Goal: Task Accomplishment & Management: Use online tool/utility

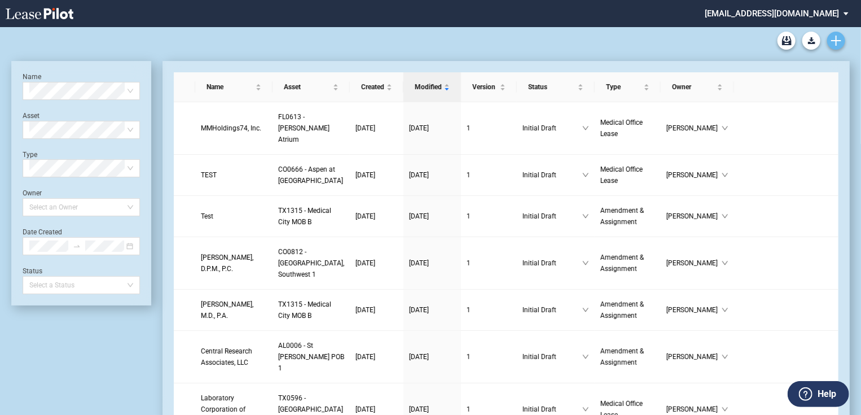
click at [840, 38] on icon "Create new document" at bounding box center [836, 41] width 10 height 10
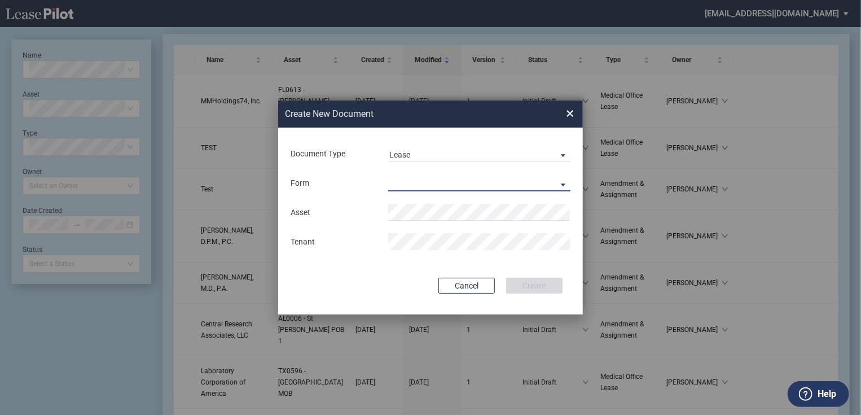
click at [558, 181] on md-select "Medical Office Lease Scottsdale Lease Louisville Lease [GEOGRAPHIC_DATA] [GEOGR…" at bounding box center [479, 182] width 182 height 17
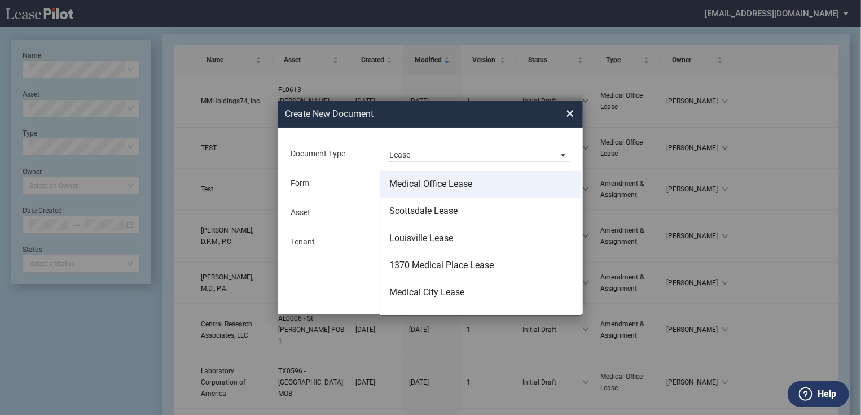
click at [452, 190] on div "Medical Office Lease" at bounding box center [430, 184] width 83 height 12
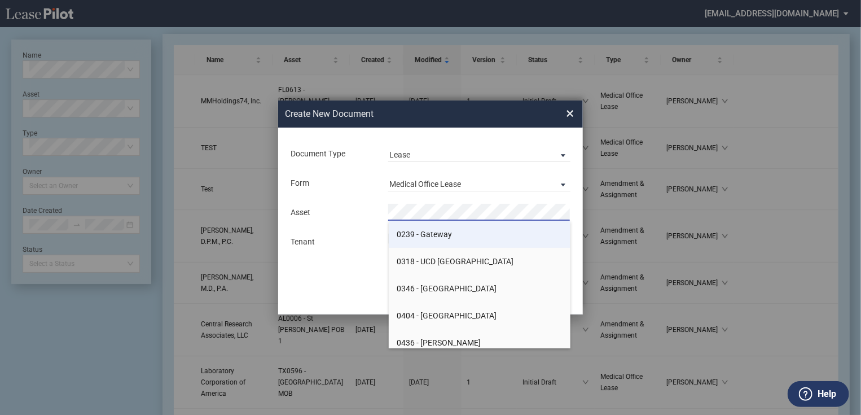
click at [440, 236] on span "0239 - Gateway" at bounding box center [424, 234] width 55 height 9
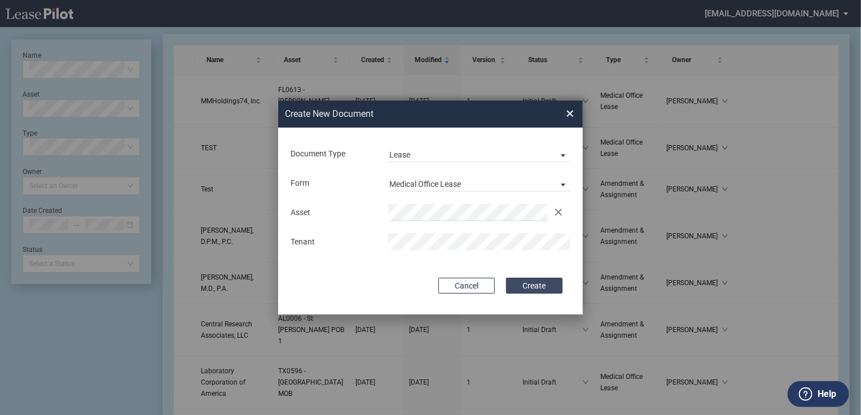
click at [520, 286] on button "Create" at bounding box center [534, 286] width 56 height 16
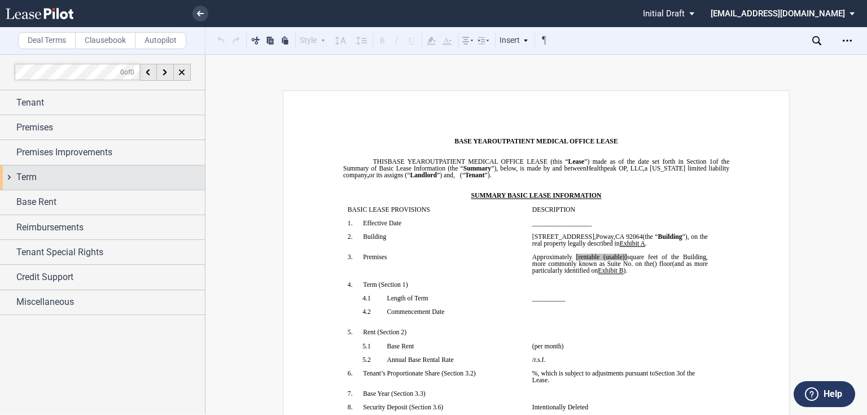
click at [41, 174] on div "Term" at bounding box center [110, 177] width 189 height 14
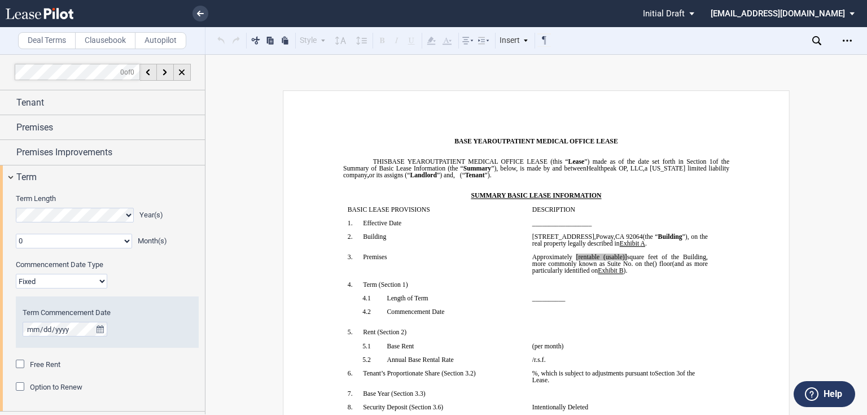
click at [32, 383] on span "Option to Renew" at bounding box center [56, 387] width 52 height 8
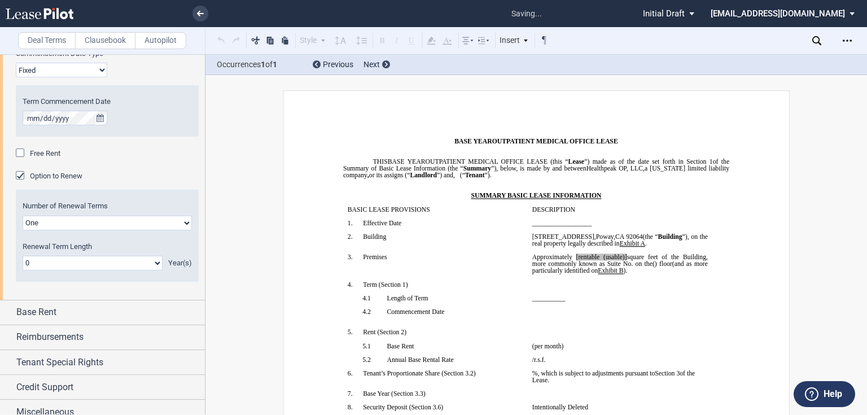
scroll to position [10802, 0]
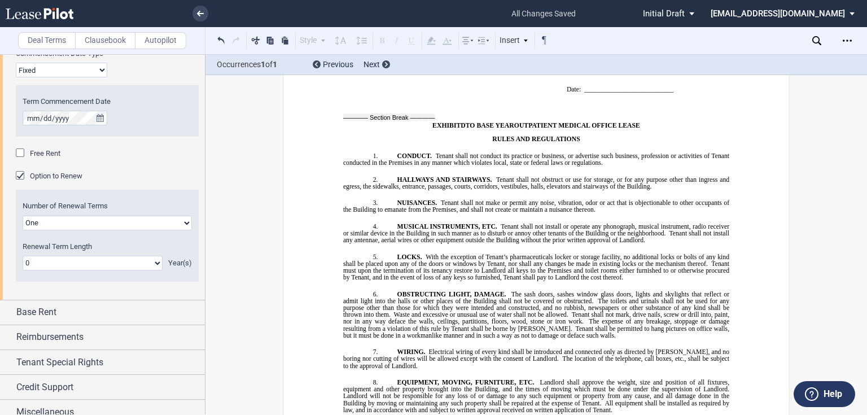
click at [28, 207] on span "Number of Renewal Terms" at bounding box center [65, 206] width 85 height 8
